Goal: Task Accomplishment & Management: Complete application form

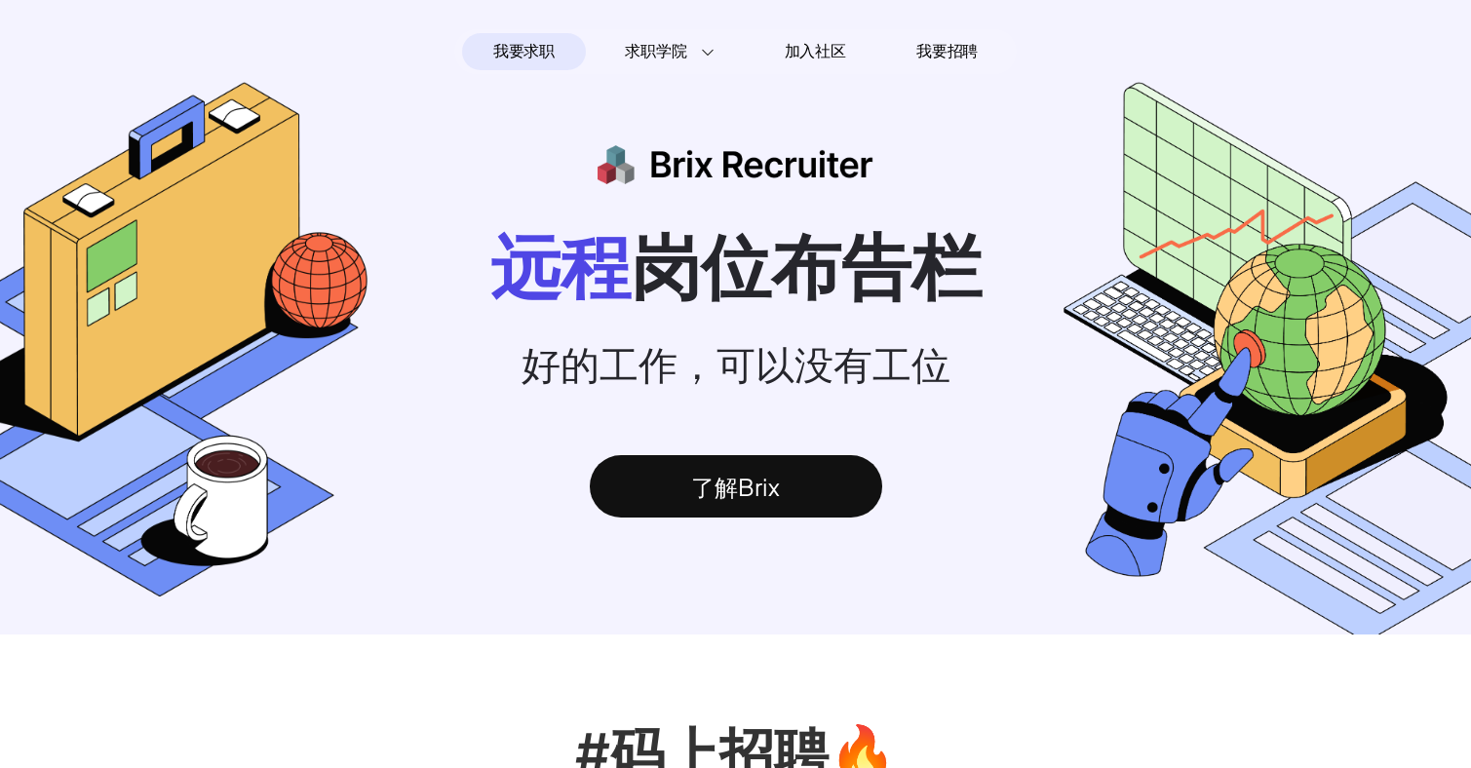
scroll to position [671, 0]
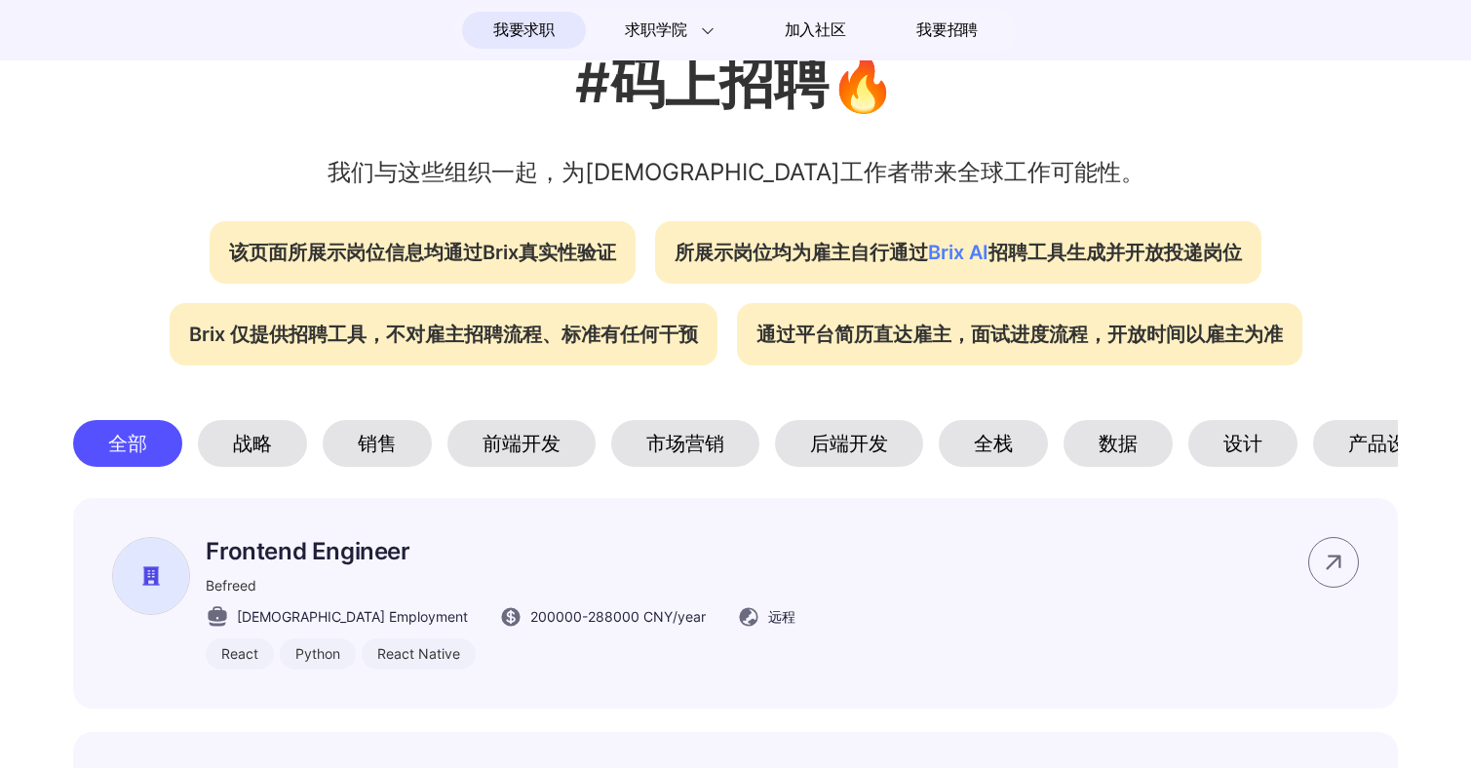
click at [1249, 461] on div "设计" at bounding box center [1242, 443] width 109 height 47
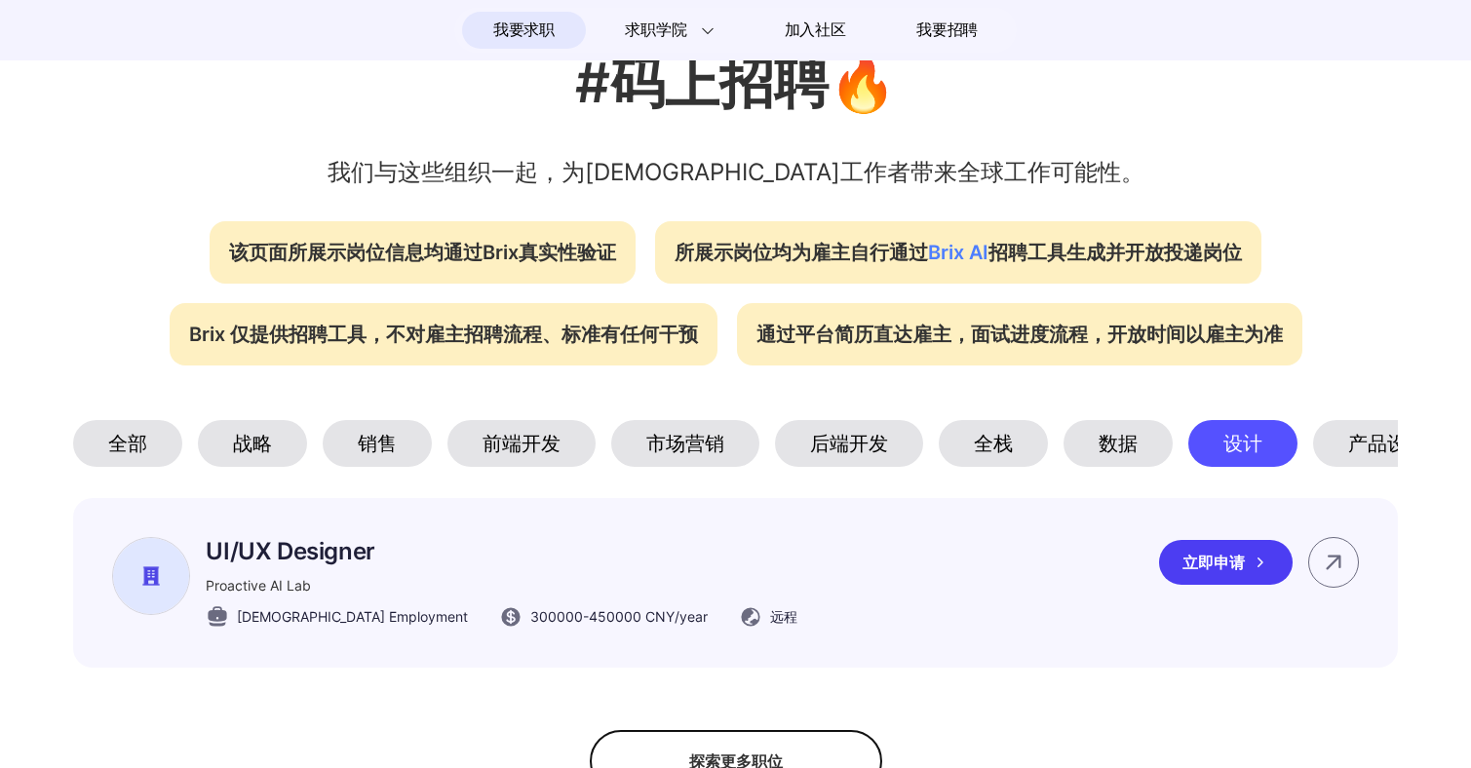
click at [1230, 558] on div "立即申请" at bounding box center [1226, 562] width 134 height 45
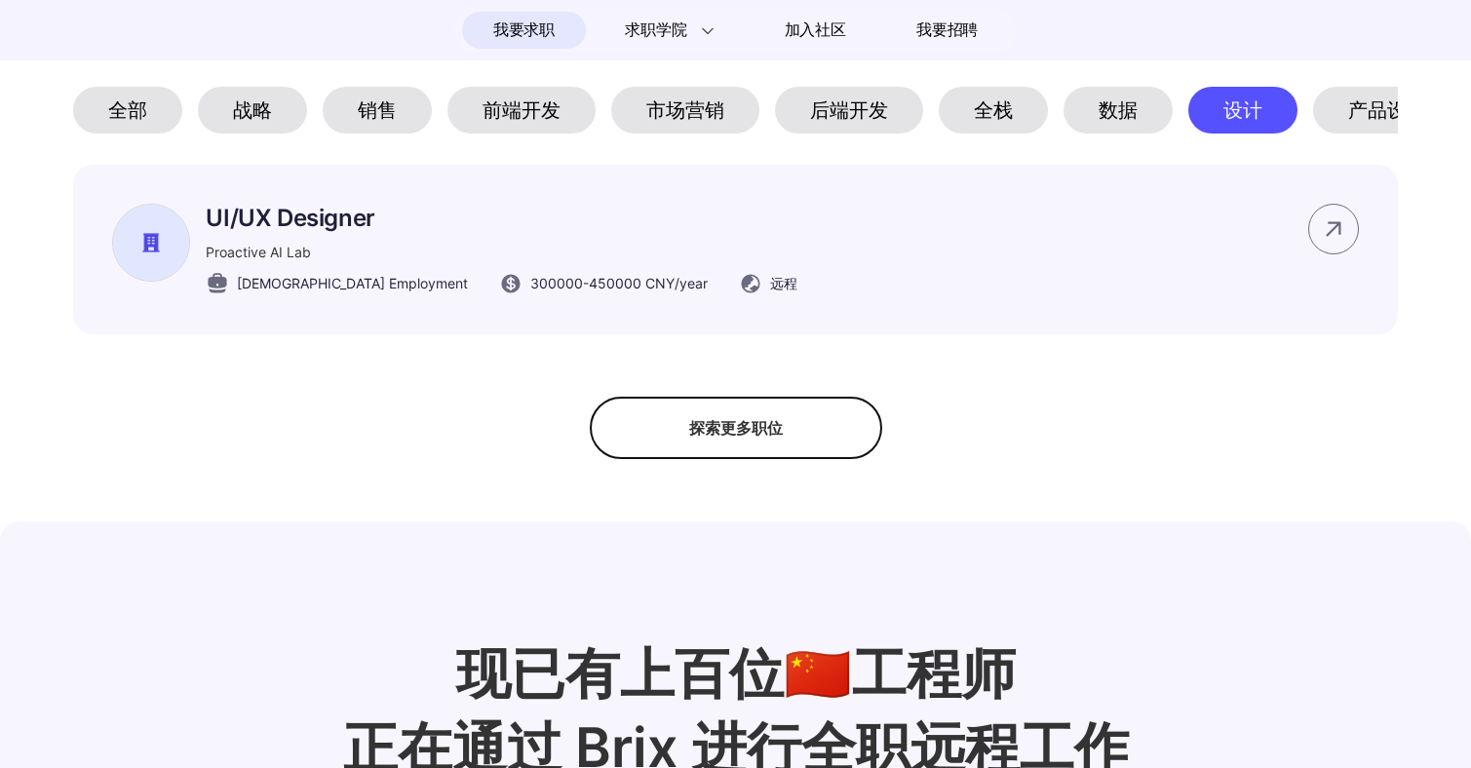
scroll to position [1009, 0]
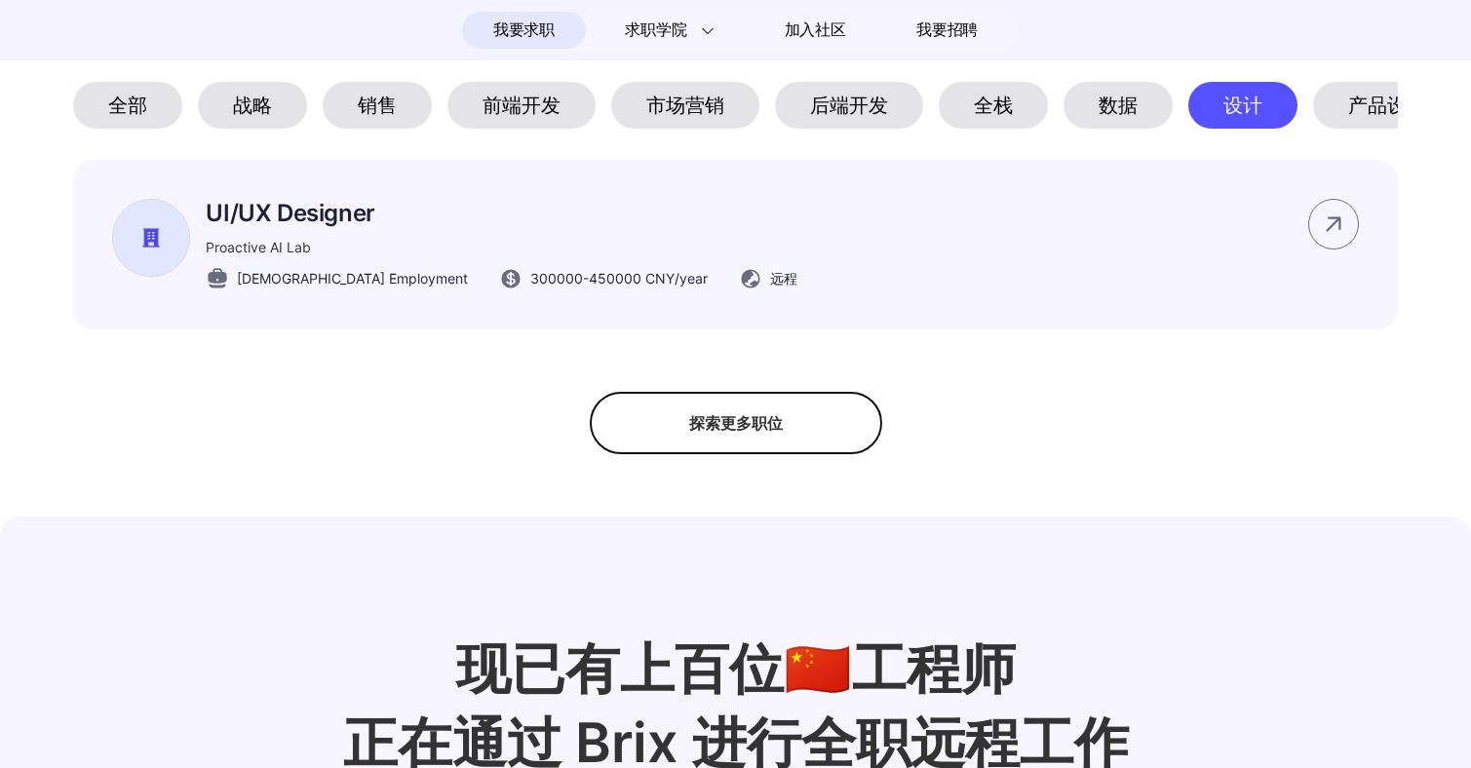
click at [732, 420] on div "探索更多职位" at bounding box center [736, 423] width 292 height 62
click at [757, 439] on div "隐藏更多职位" at bounding box center [736, 423] width 292 height 62
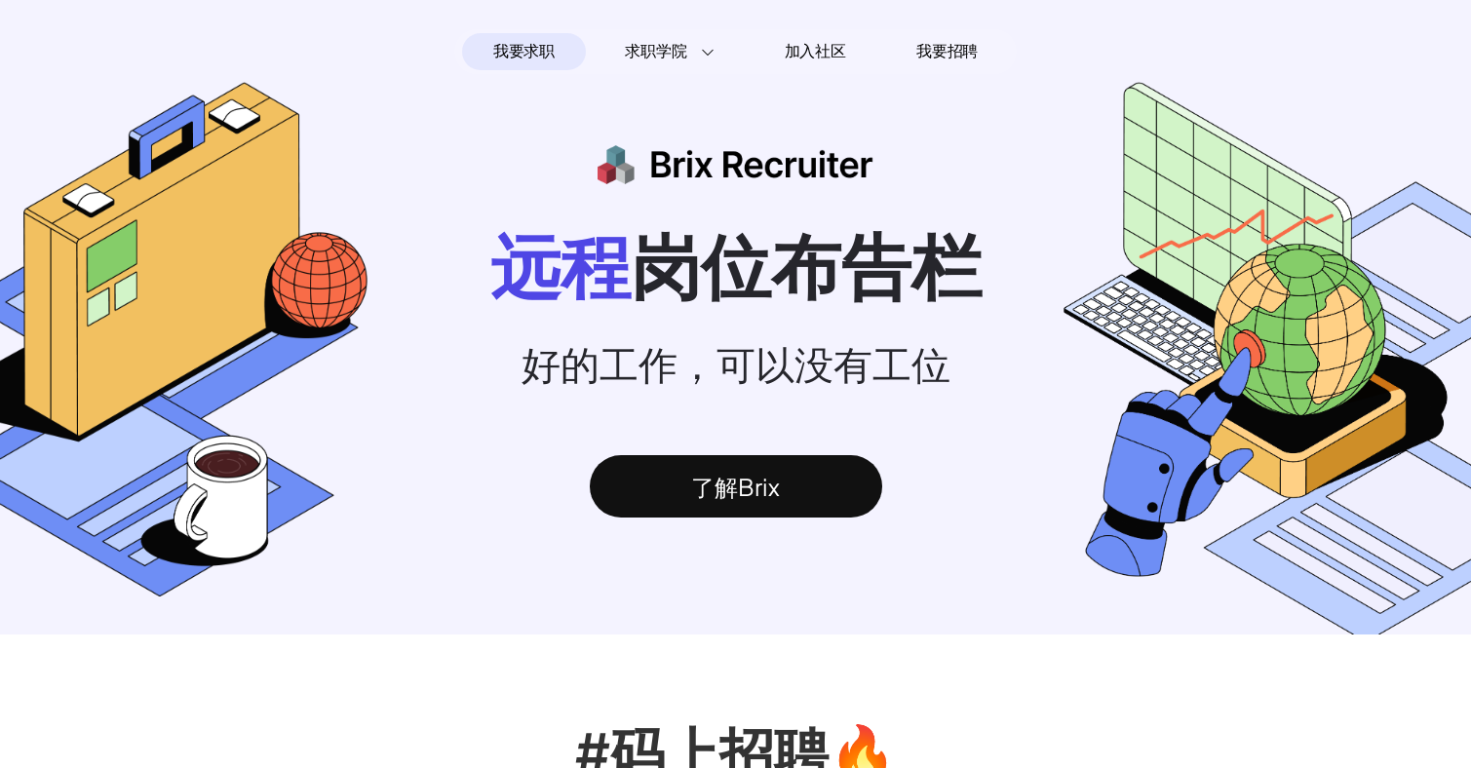
scroll to position [0, 0]
click at [720, 489] on div "了解Brix" at bounding box center [736, 486] width 292 height 62
click at [774, 47] on div "加入社区" at bounding box center [816, 51] width 124 height 37
click at [850, 1] on div at bounding box center [735, 10] width 1471 height 21
click at [806, 60] on span "加入社区" at bounding box center [815, 51] width 61 height 31
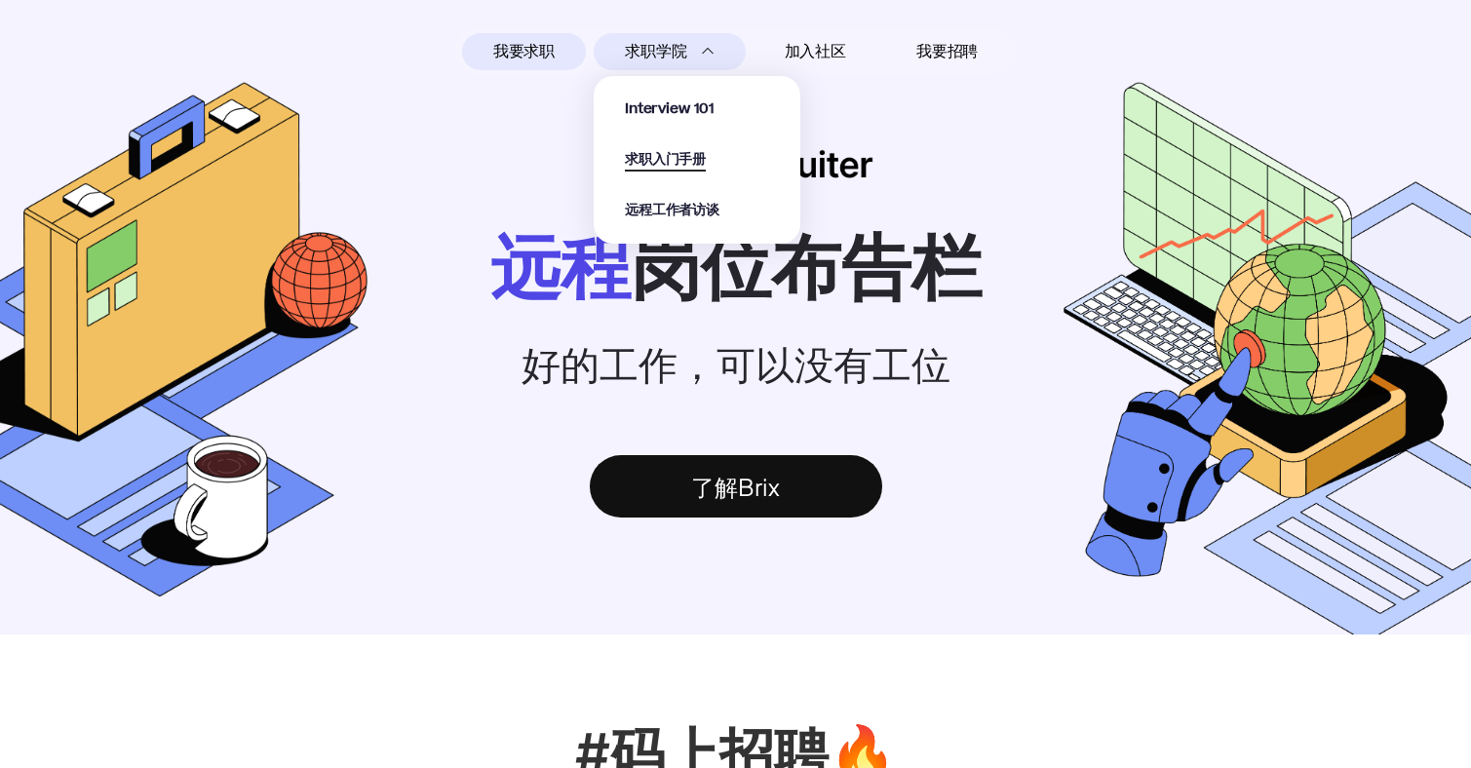
click at [679, 154] on span "求职入门手册" at bounding box center [665, 160] width 81 height 22
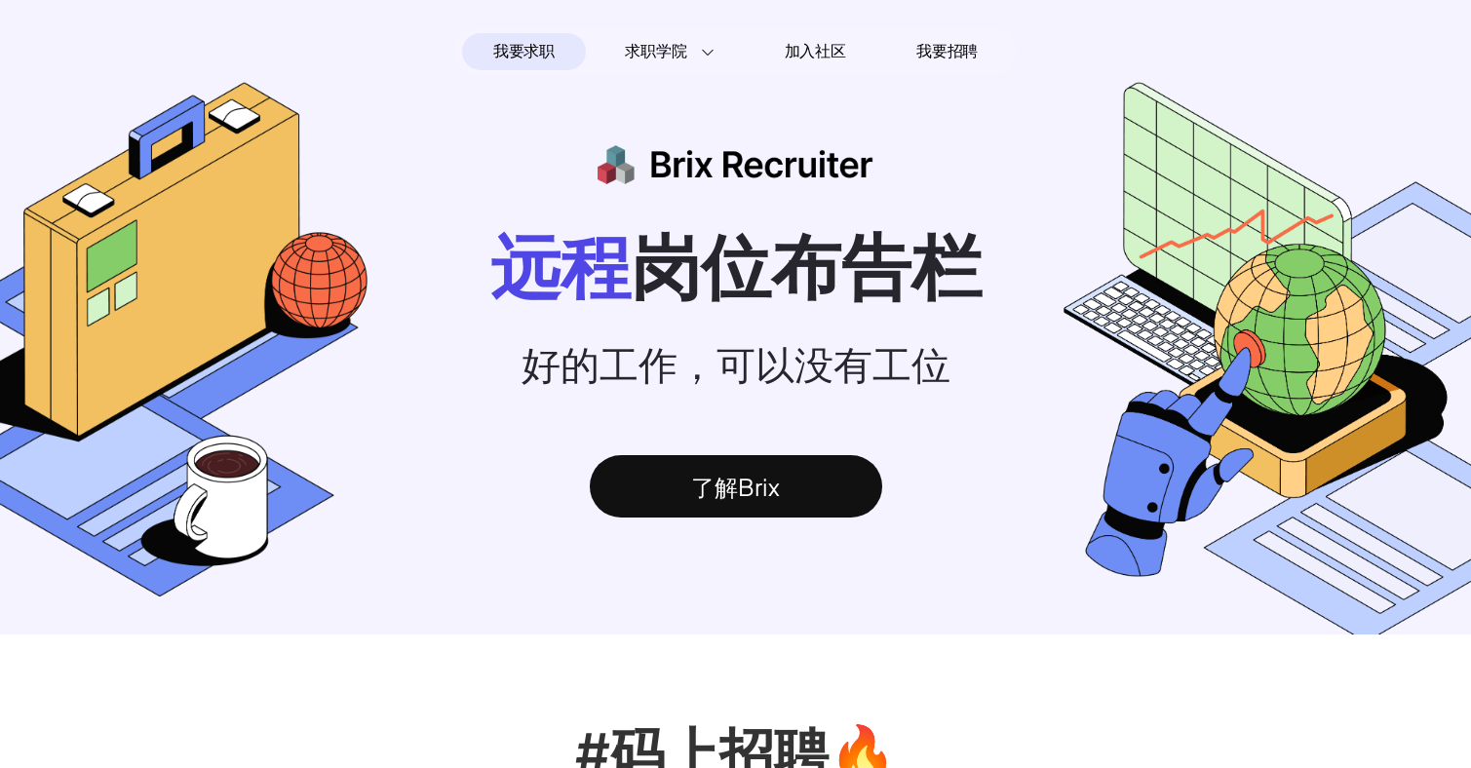
click at [536, 62] on span "我要求职" at bounding box center [523, 51] width 61 height 31
click at [543, 52] on span "我要求职" at bounding box center [523, 51] width 61 height 31
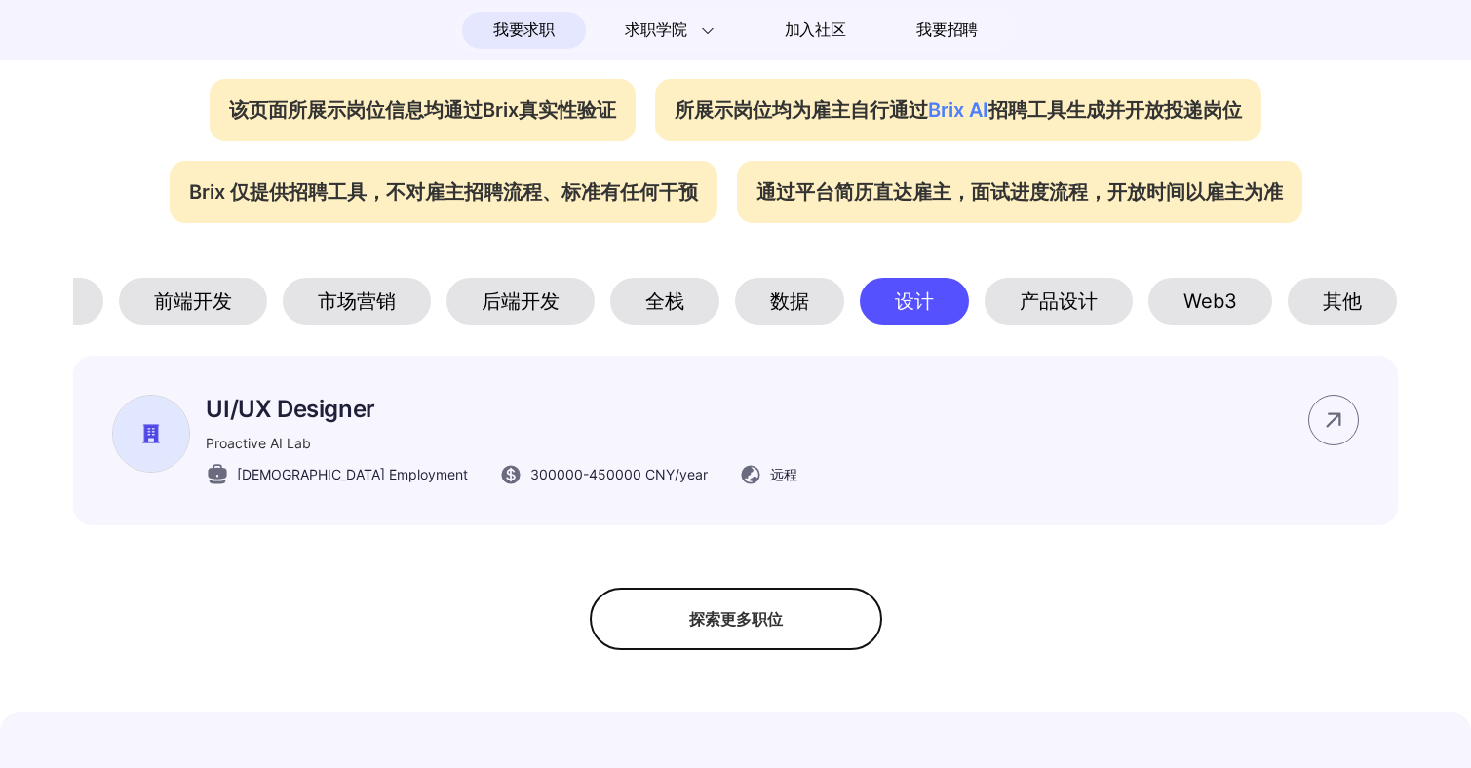
scroll to position [0, 328]
click at [1195, 278] on section "#码上招聘🔥 我们与这些组织一起，为[DEMOGRAPHIC_DATA]工作者带来全球工作可能性。 该页面所展示岗位信息均通过Brix真实性验证 所展示岗位均…" at bounding box center [735, 236] width 1471 height 829
click at [1365, 303] on div "其他" at bounding box center [1342, 301] width 109 height 47
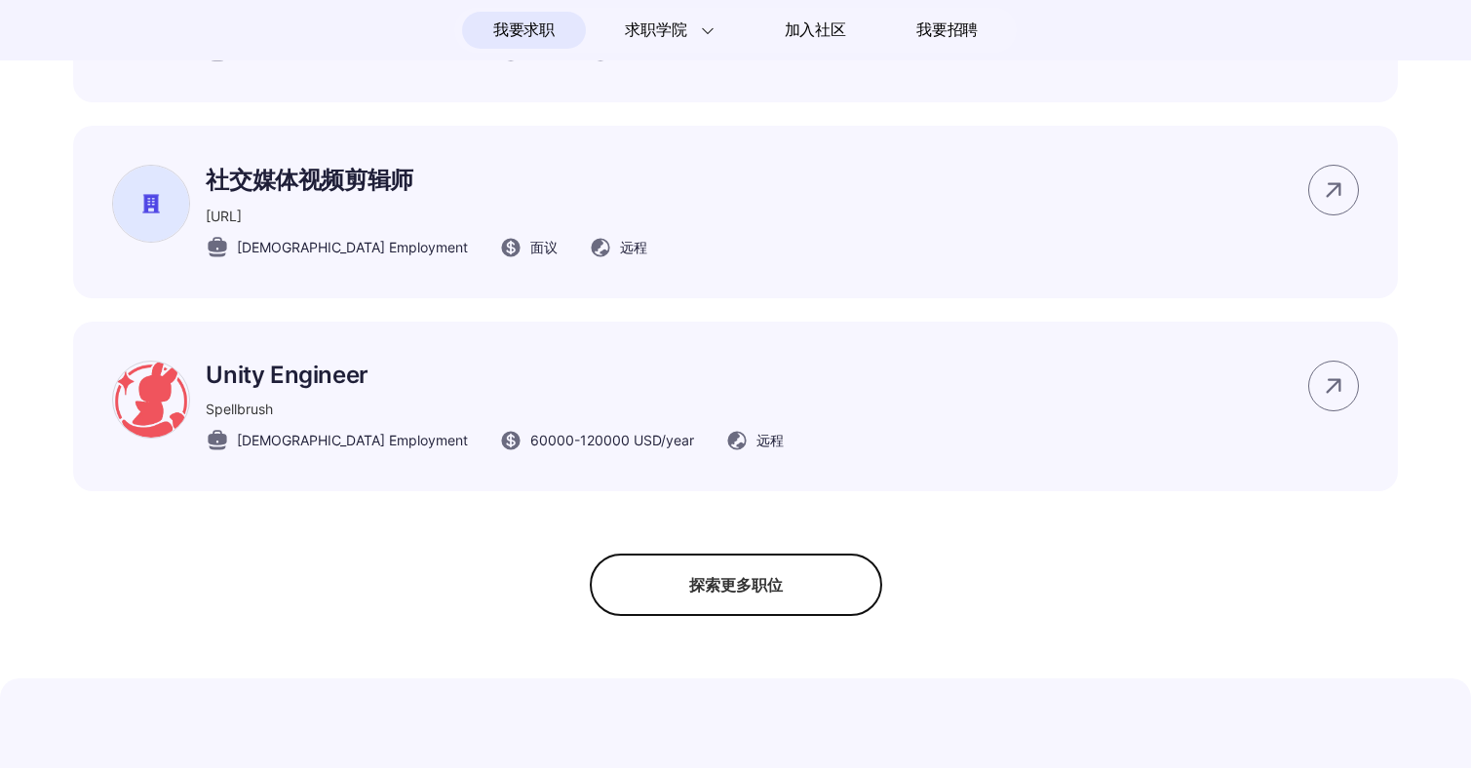
scroll to position [1593, 0]
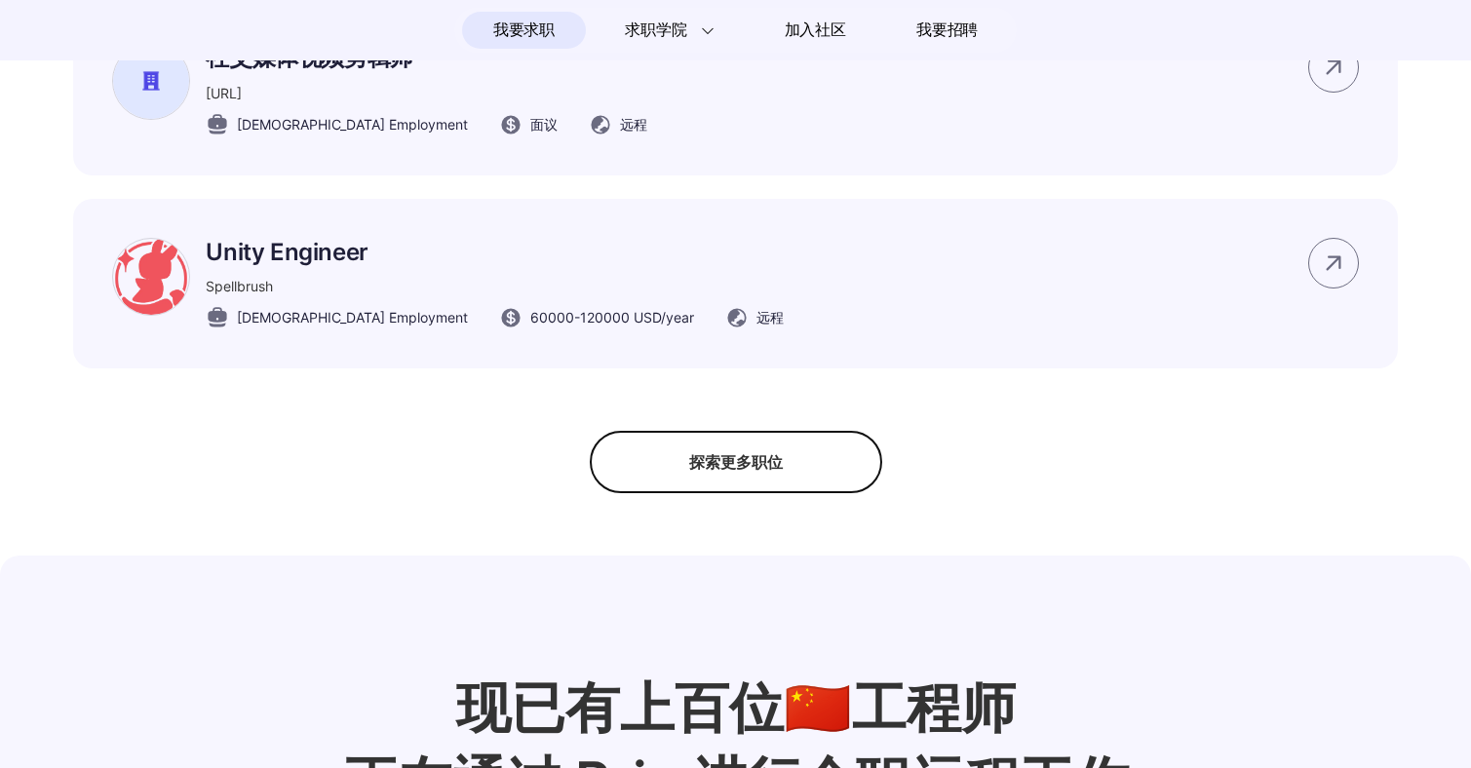
click at [821, 449] on div "探索更多职位" at bounding box center [736, 462] width 292 height 62
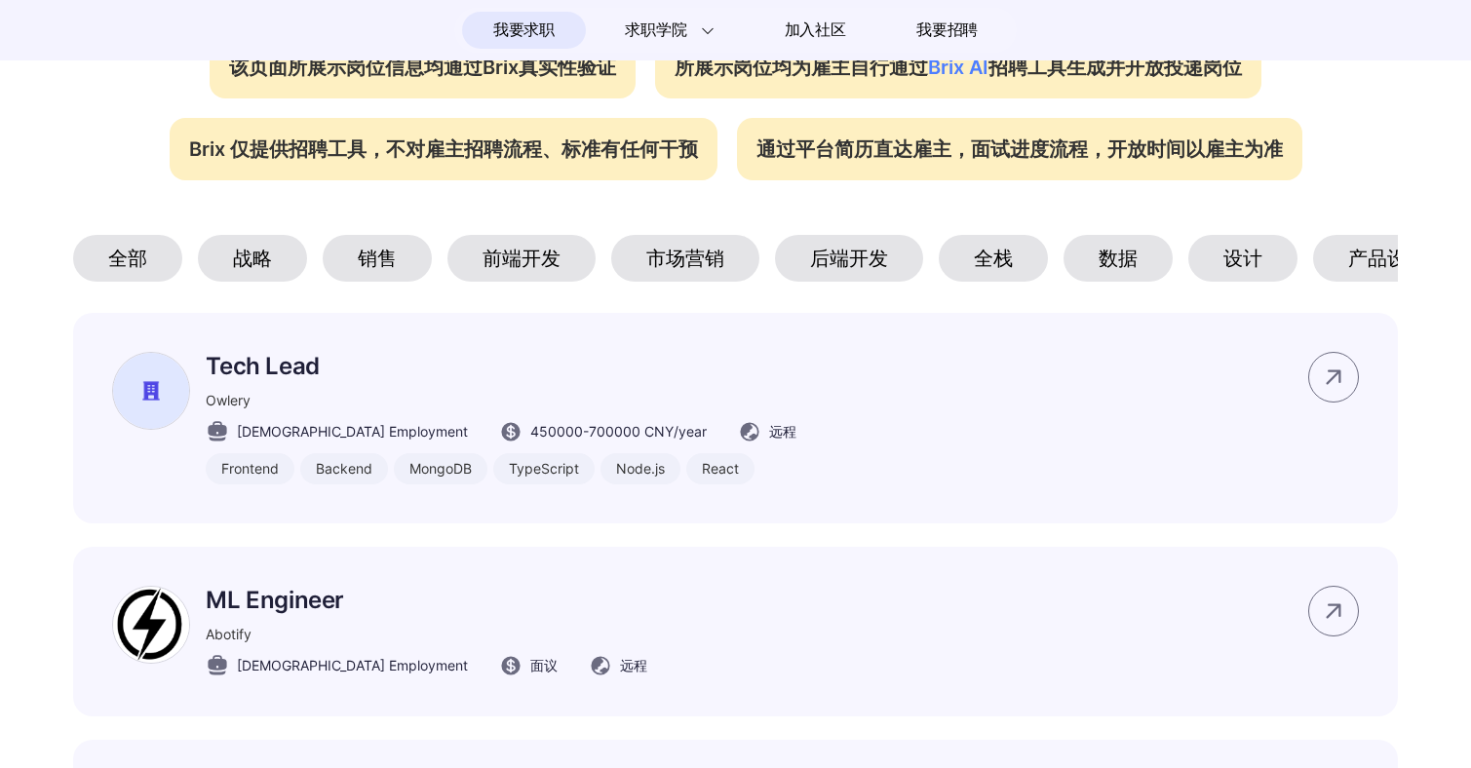
scroll to position [0, 0]
